Goal: Check status: Check status

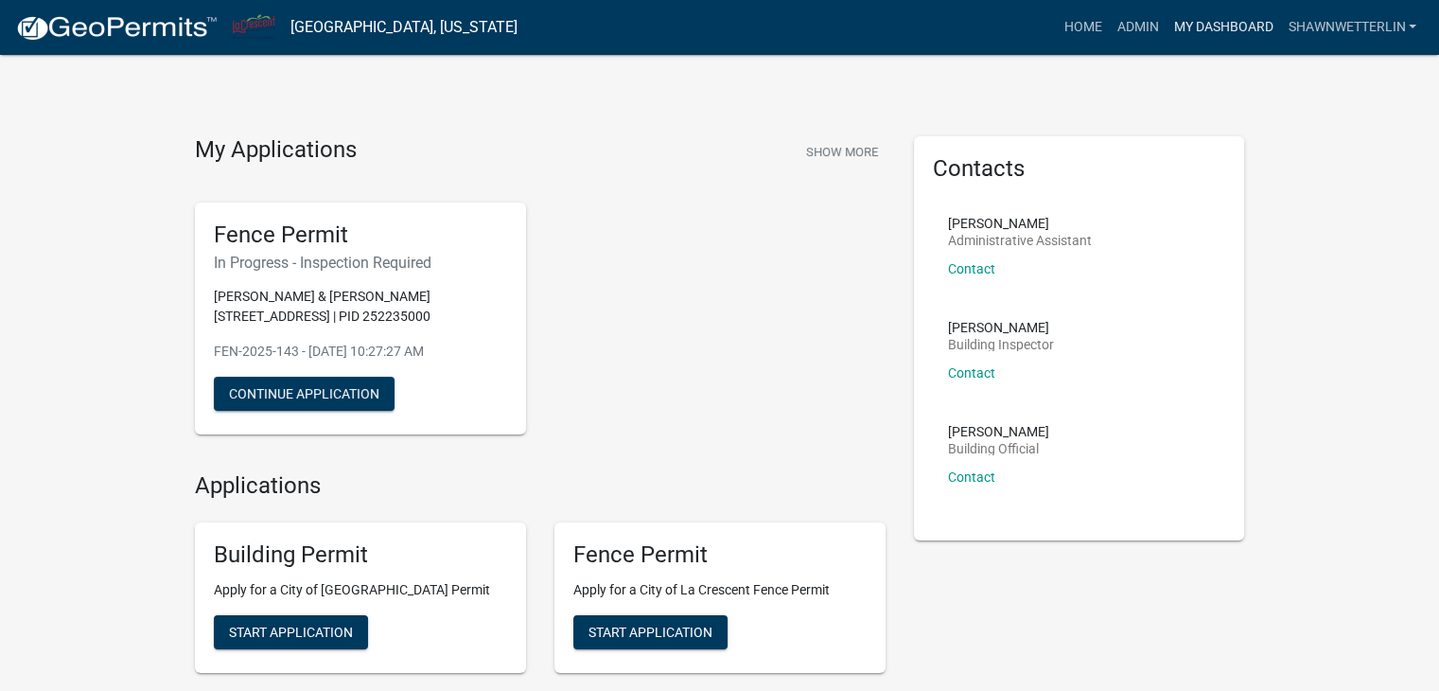
click at [1221, 26] on link "My Dashboard" at bounding box center [1222, 27] width 114 height 36
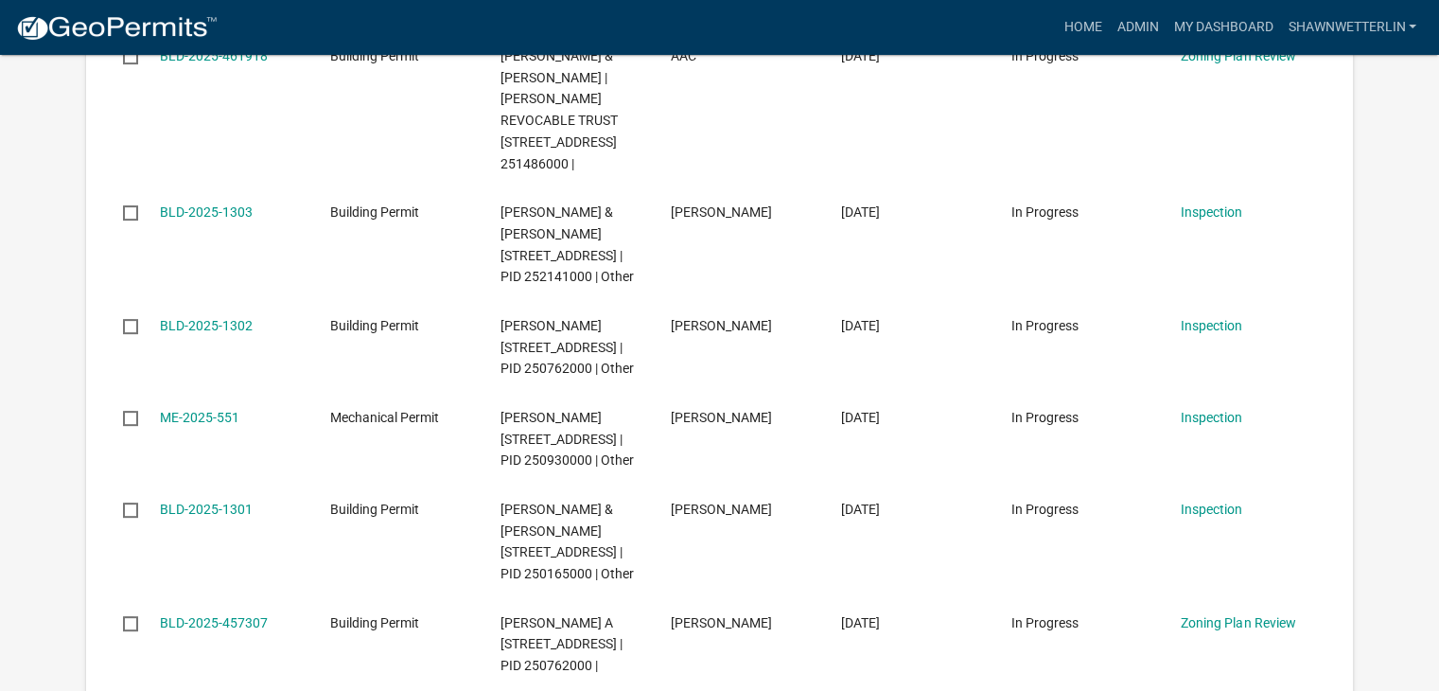
scroll to position [662, 0]
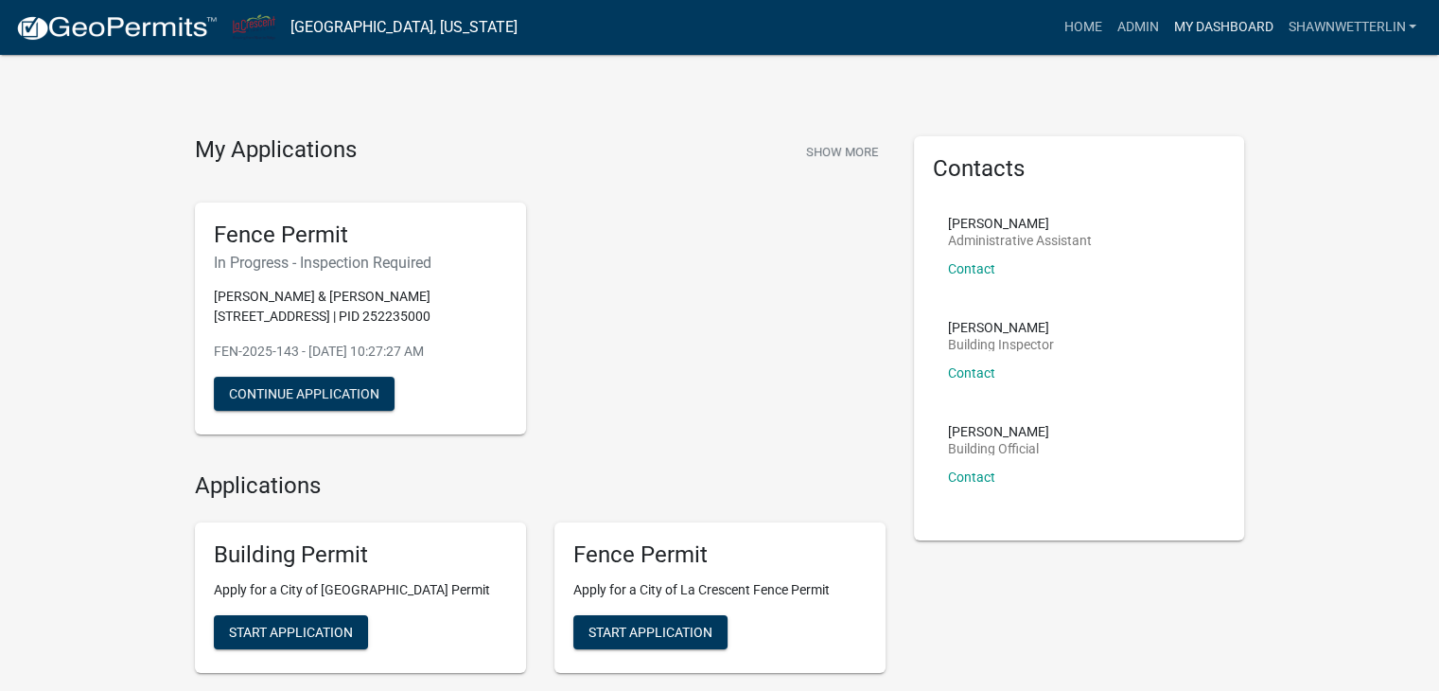
click at [1181, 24] on link "My Dashboard" at bounding box center [1222, 27] width 114 height 36
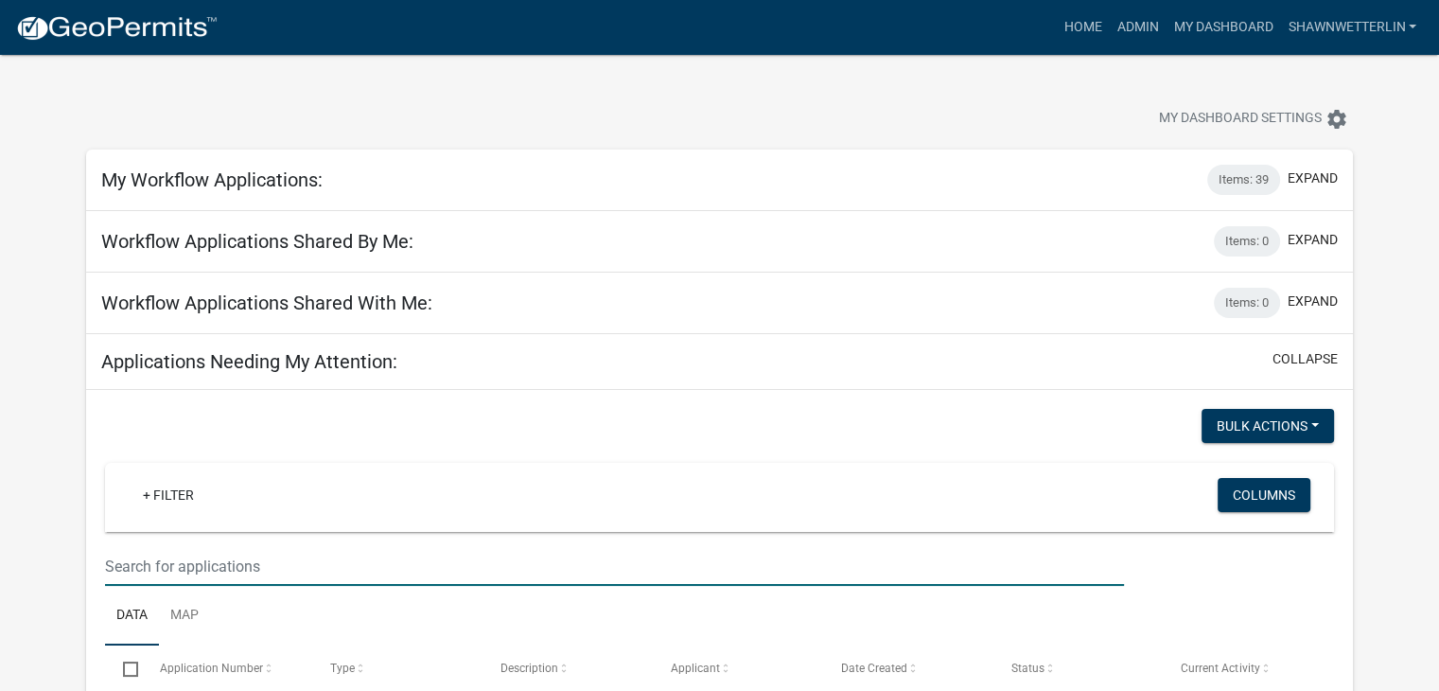
click at [207, 575] on input "text" at bounding box center [614, 566] width 1019 height 39
type input "180 Mc"
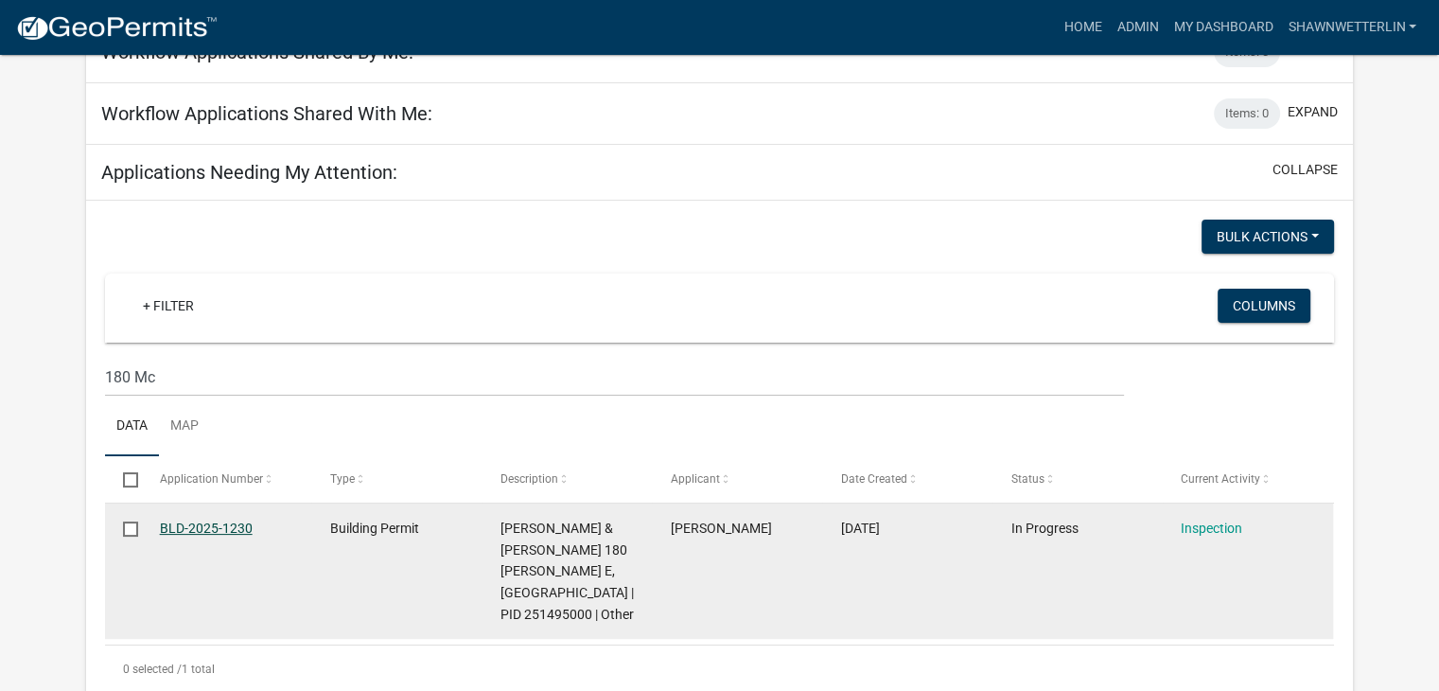
click at [176, 523] on link "BLD-2025-1230" at bounding box center [206, 527] width 93 height 15
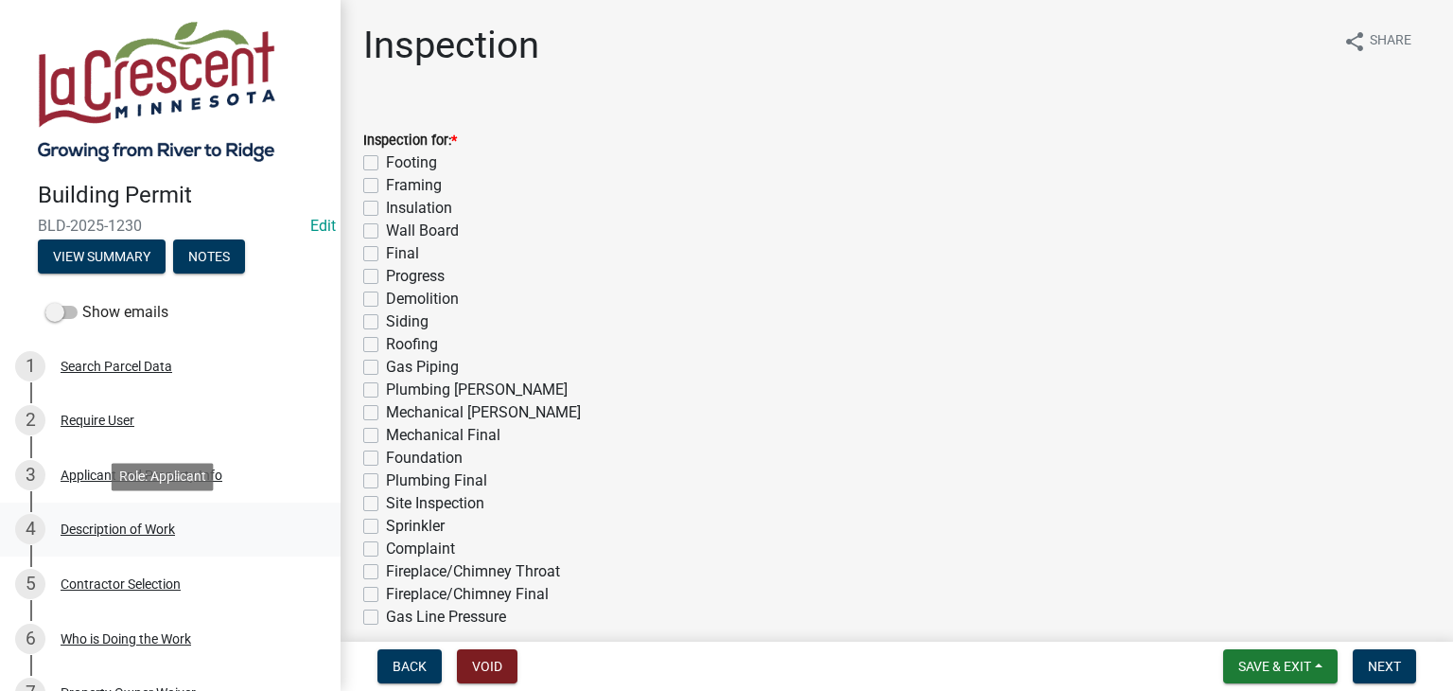
click at [131, 530] on div "Description of Work" at bounding box center [118, 528] width 114 height 13
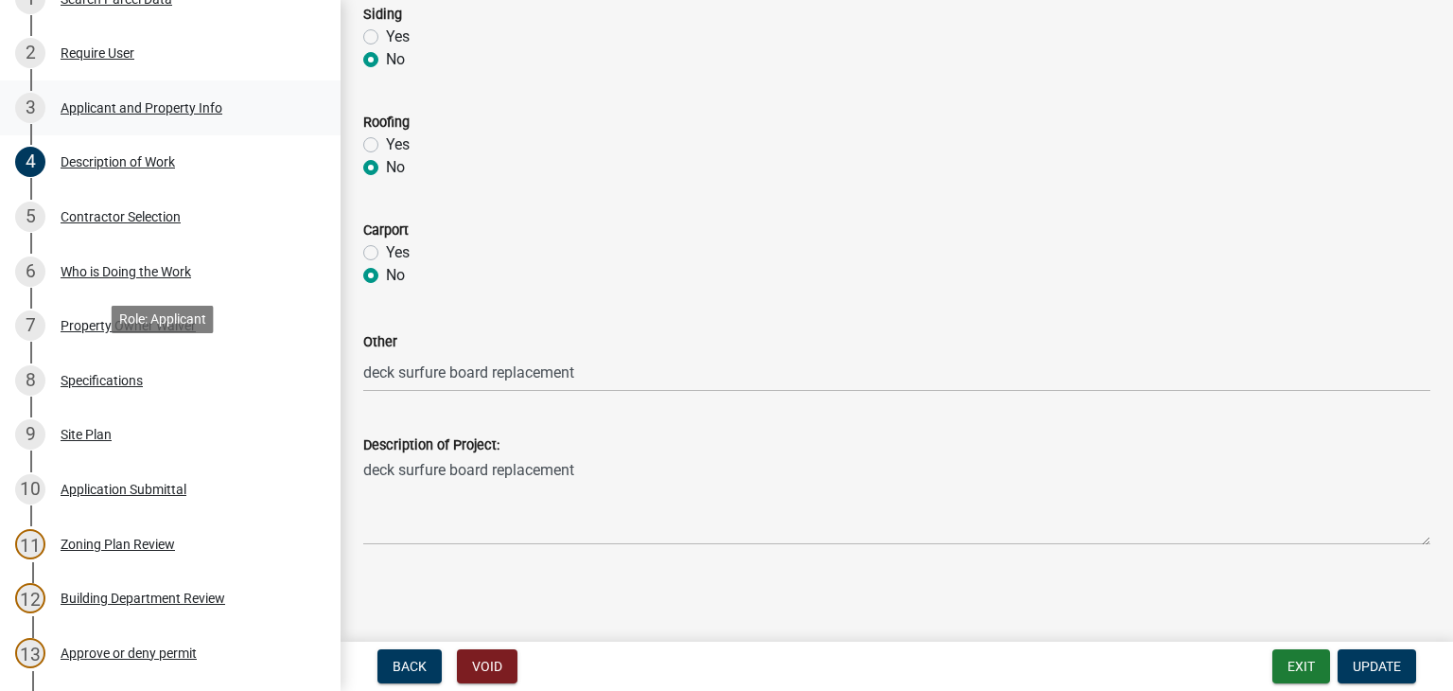
scroll to position [378, 0]
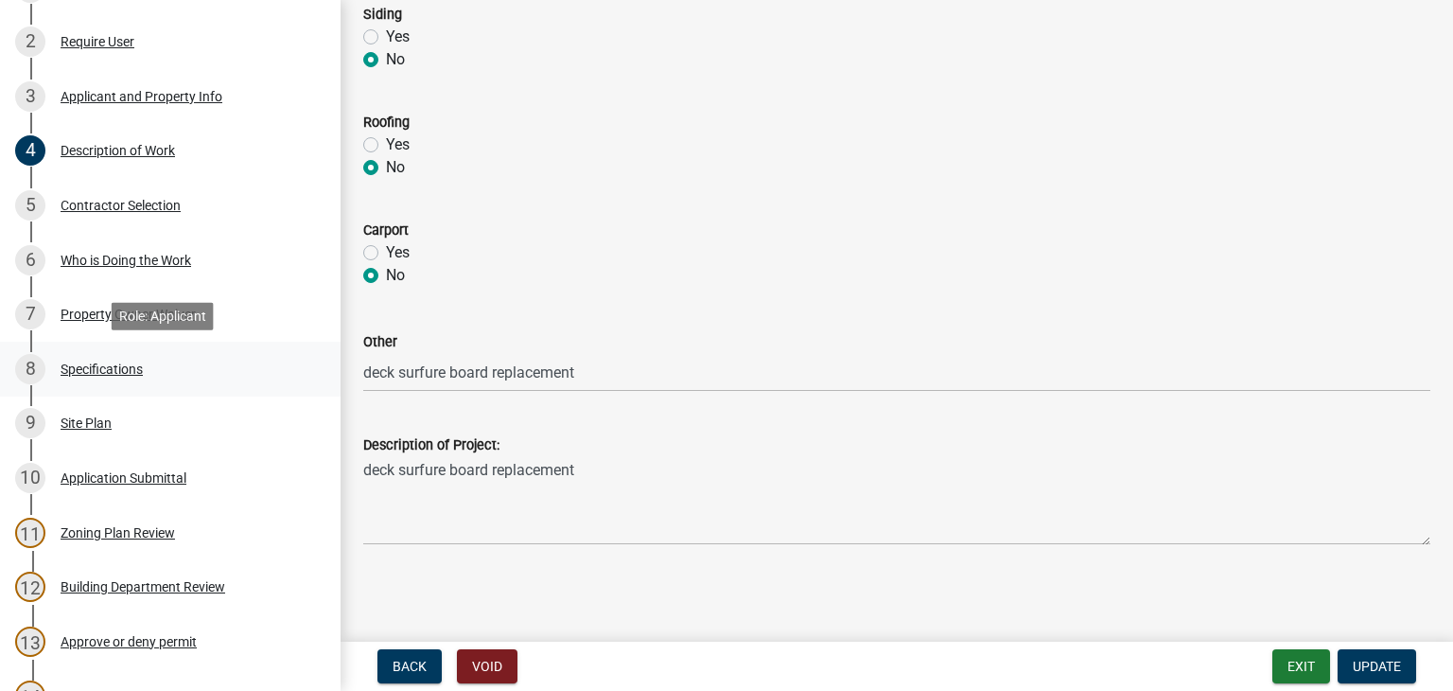
click at [94, 362] on div "Specifications" at bounding box center [102, 368] width 82 height 13
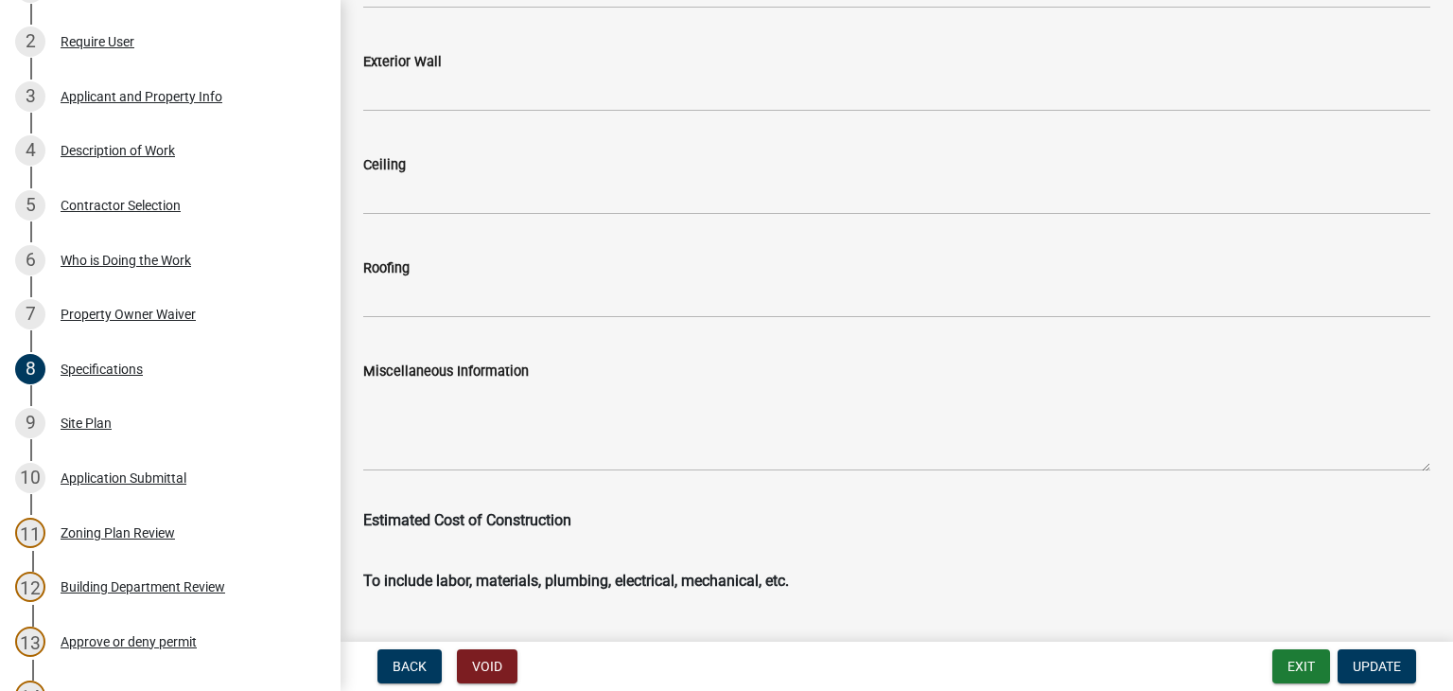
scroll to position [3216, 0]
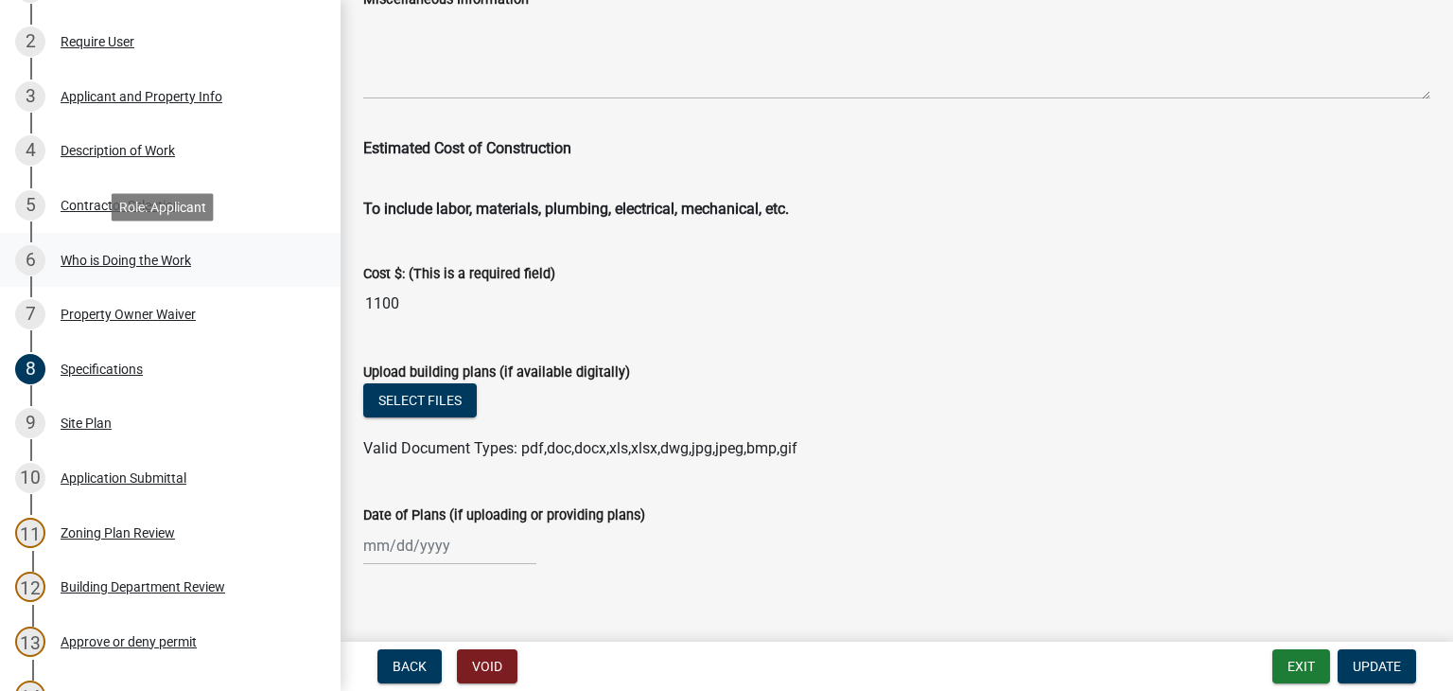
click at [118, 254] on div "Who is Doing the Work" at bounding box center [126, 260] width 131 height 13
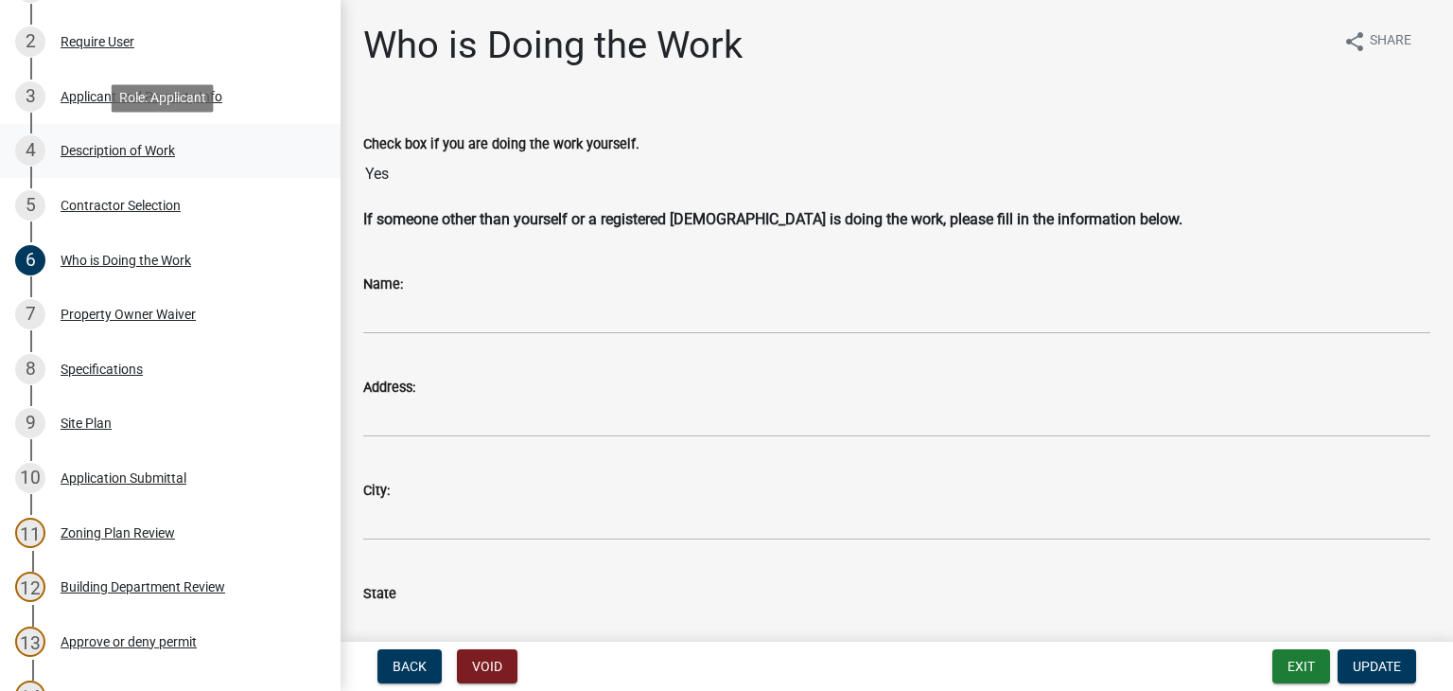
click at [117, 152] on div "Description of Work" at bounding box center [118, 150] width 114 height 13
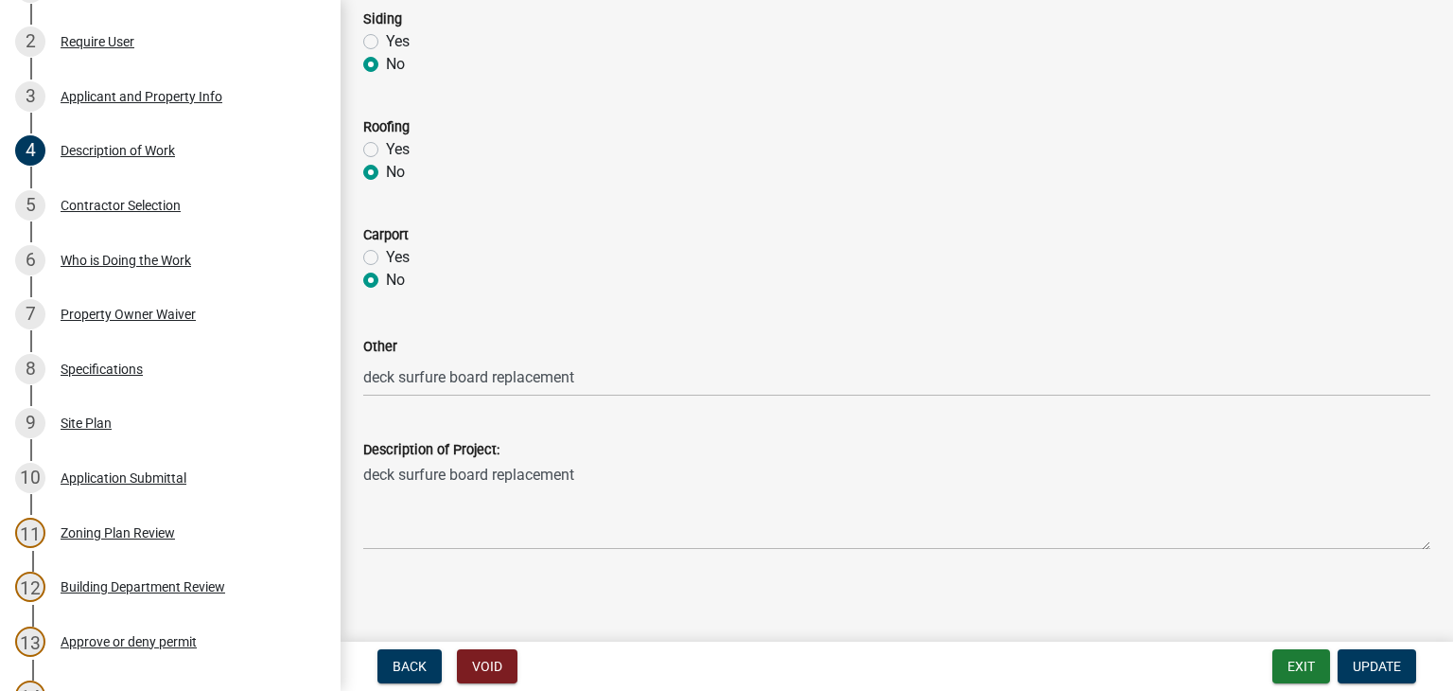
scroll to position [949, 0]
